Goal: Navigation & Orientation: Understand site structure

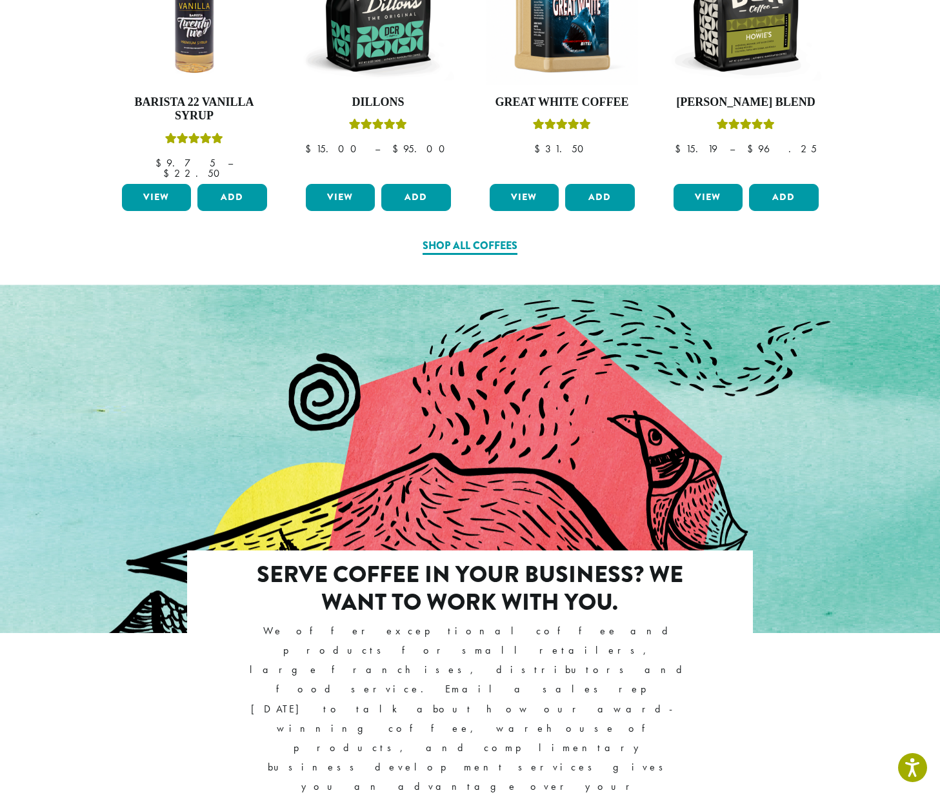
scroll to position [1018, 0]
